Goal: Task Accomplishment & Management: Complete application form

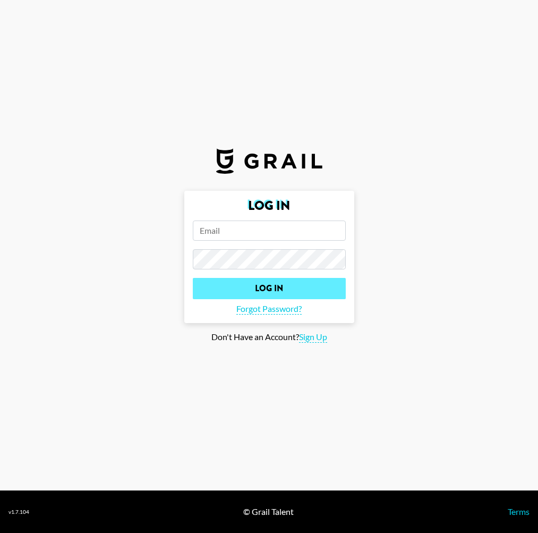
type input "[EMAIL_ADDRESS][DOMAIN_NAME]"
click at [252, 282] on input "Log In" at bounding box center [269, 288] width 153 height 21
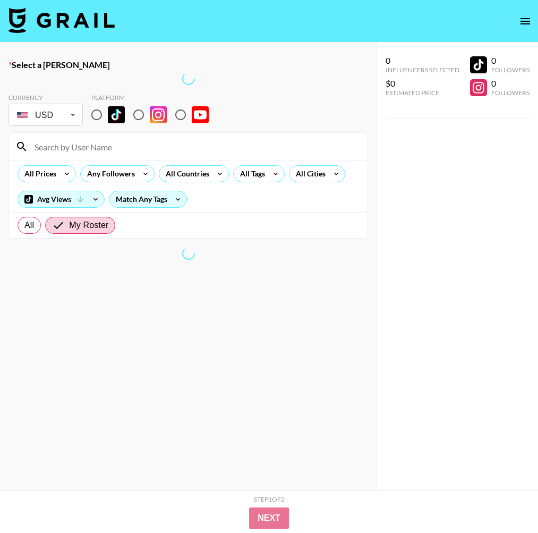
click at [110, 13] on img at bounding box center [62, 20] width 106 height 26
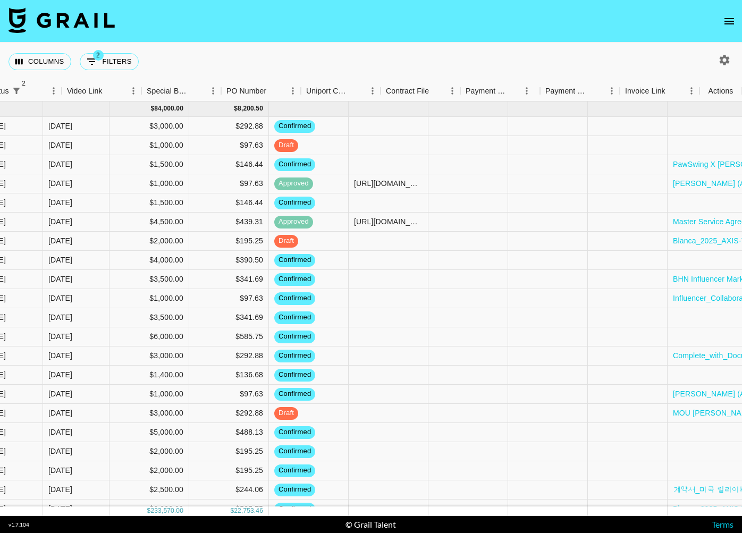
scroll to position [0, 903]
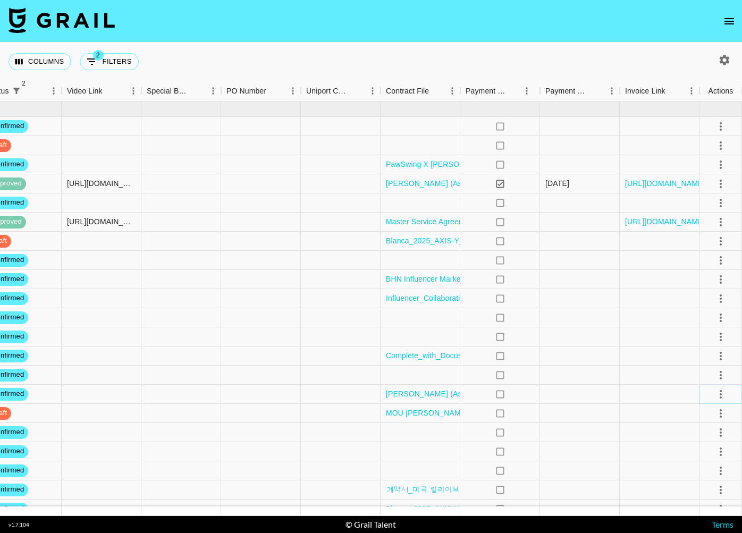
click at [538, 393] on icon "select merge strategy" at bounding box center [720, 394] width 13 height 13
click at [538, 452] on li "Draft Created" at bounding box center [707, 455] width 69 height 19
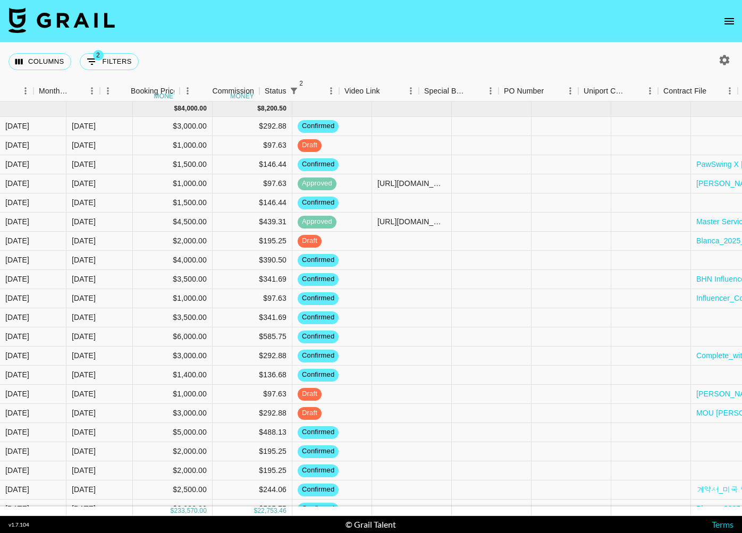
scroll to position [0, 626]
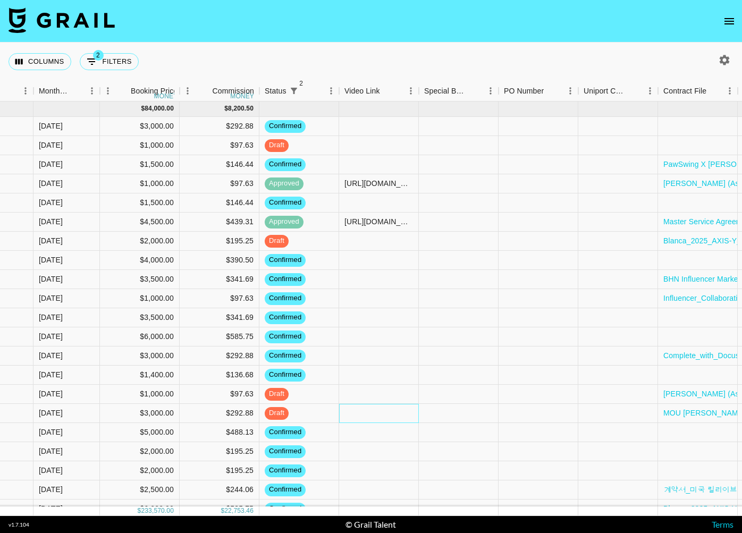
click at [377, 416] on div at bounding box center [379, 413] width 80 height 19
type input "[URL][DOMAIN_NAME]"
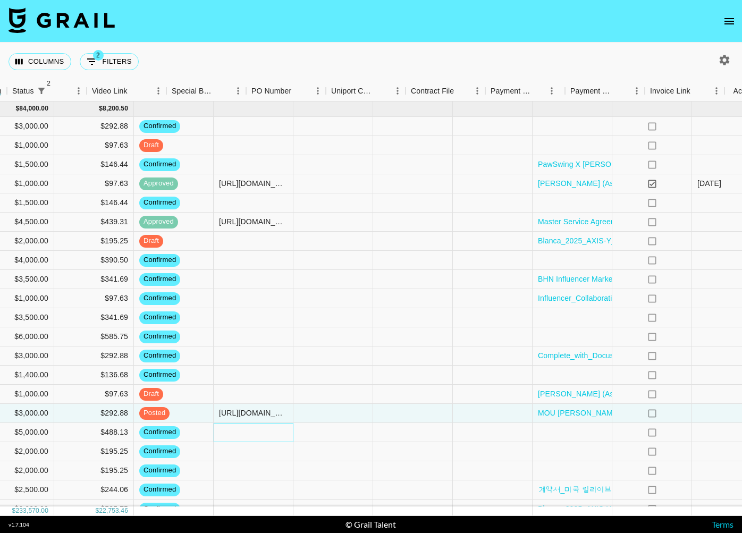
scroll to position [0, 903]
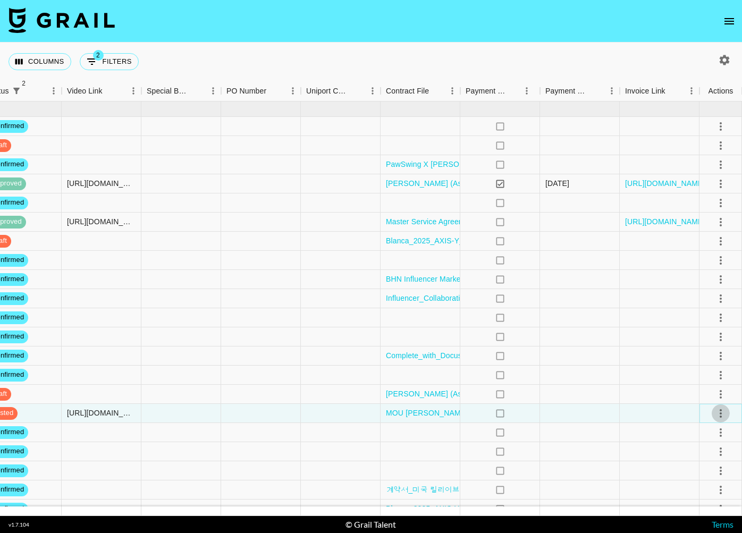
click at [538, 409] on icon "select merge strategy" at bounding box center [720, 413] width 13 height 13
click at [538, 514] on div "Approve" at bounding box center [697, 512] width 32 height 13
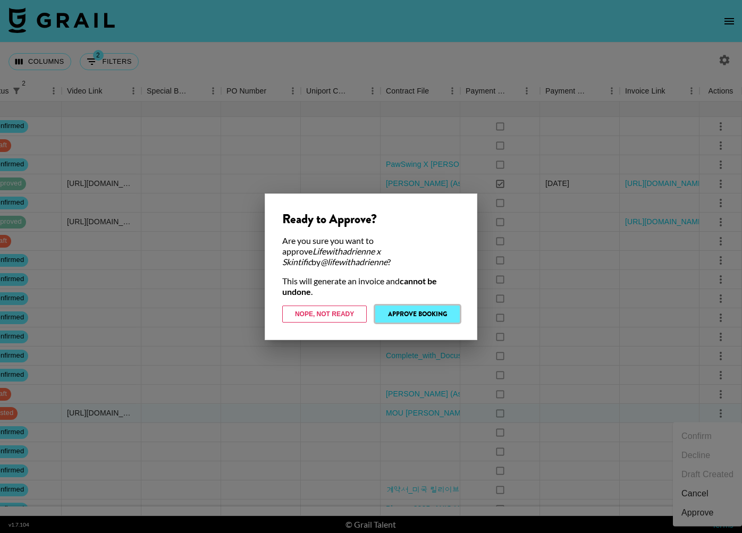
click at [406, 316] on button "Approve Booking" at bounding box center [417, 314] width 85 height 17
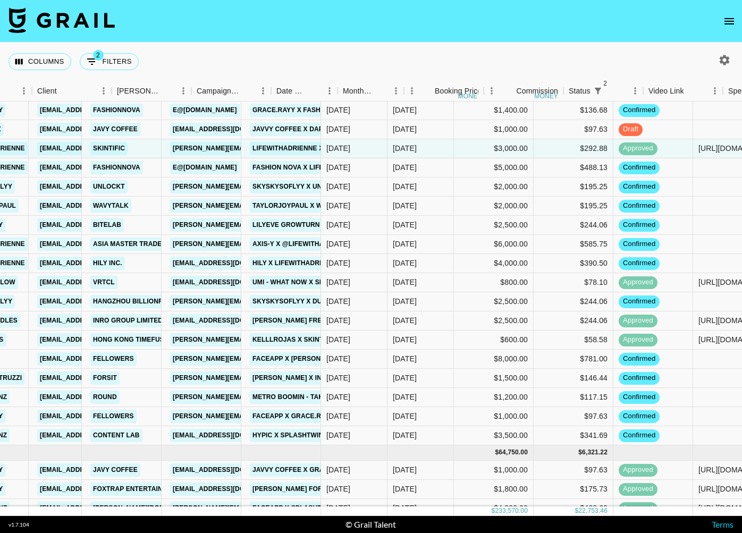
scroll to position [265, 903]
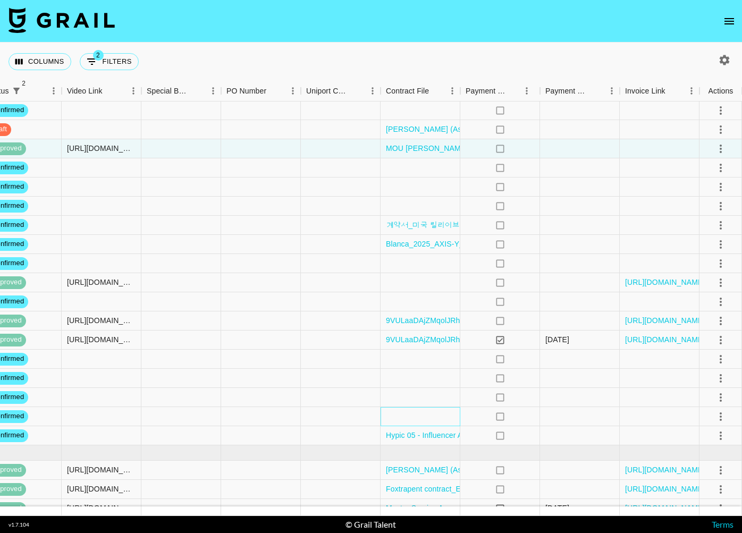
click at [419, 417] on div at bounding box center [421, 416] width 80 height 19
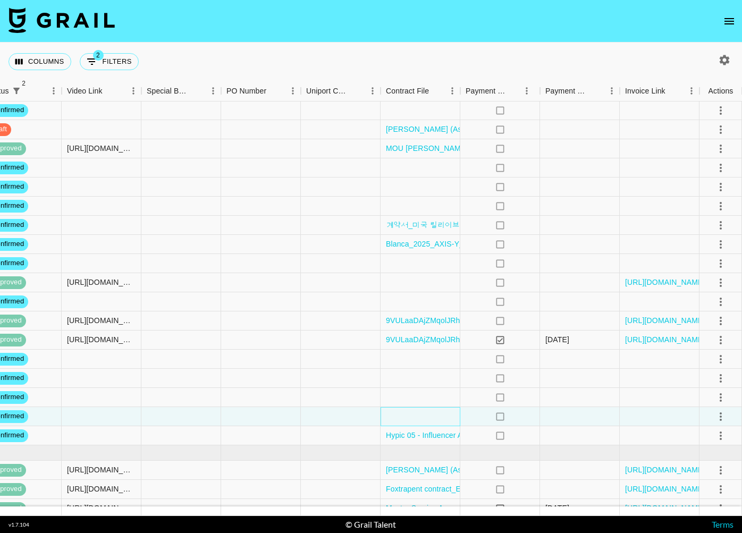
click at [419, 417] on div at bounding box center [421, 416] width 80 height 19
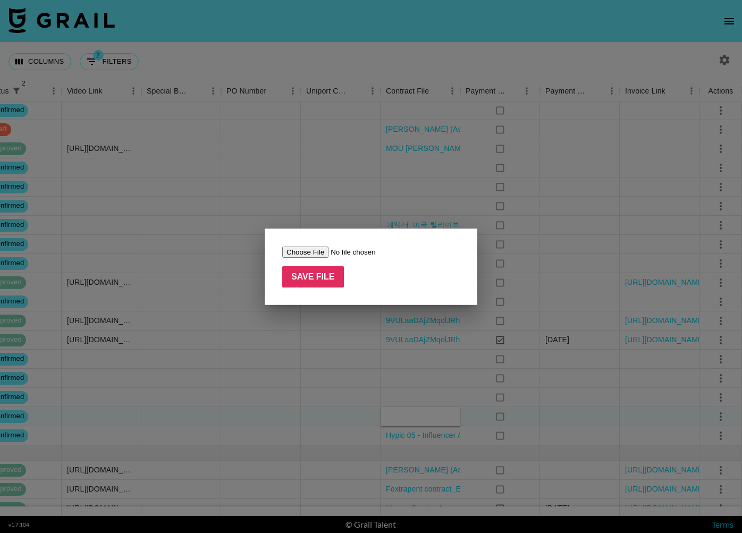
click at [295, 254] on input "file" at bounding box center [349, 252] width 134 height 11
type input "C:\fakepath\_gracerayy _ FaceApp _ [DATE].pdf"
click at [322, 273] on input "Save File" at bounding box center [313, 276] width 62 height 21
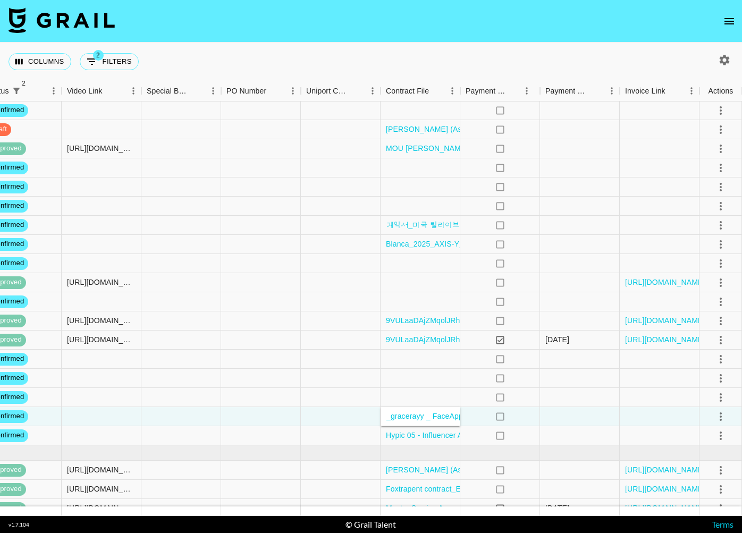
click at [356, 49] on div "Columns 2 Filters + Booking" at bounding box center [371, 62] width 742 height 38
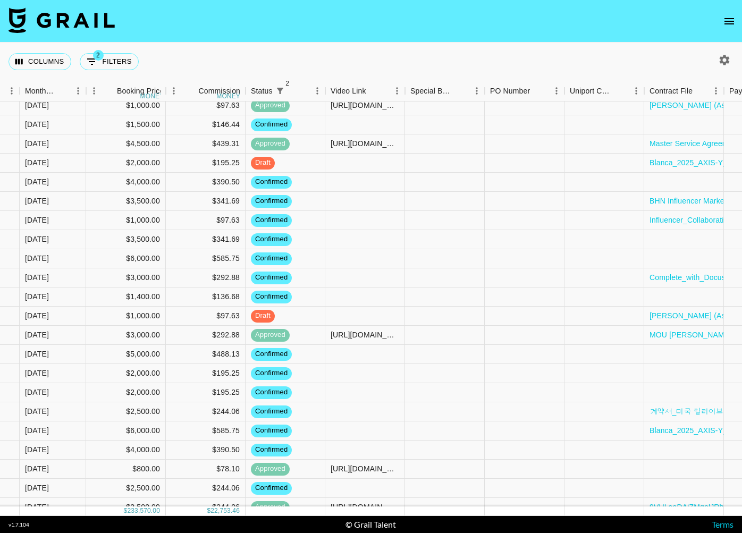
scroll to position [0, 639]
